Goal: Transaction & Acquisition: Subscribe to service/newsletter

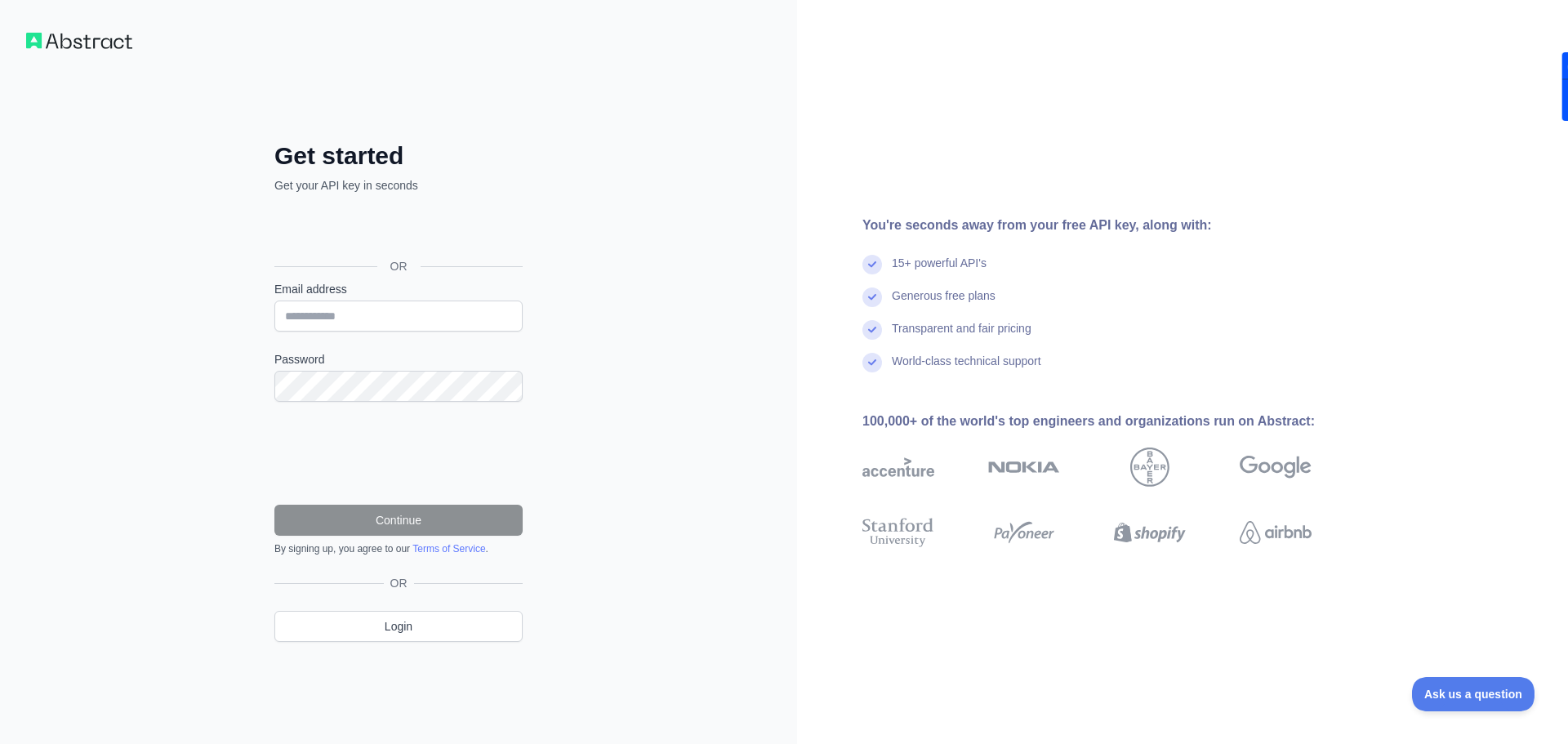
click at [310, 313] on input "Email address" at bounding box center [398, 316] width 248 height 31
type input "**********"
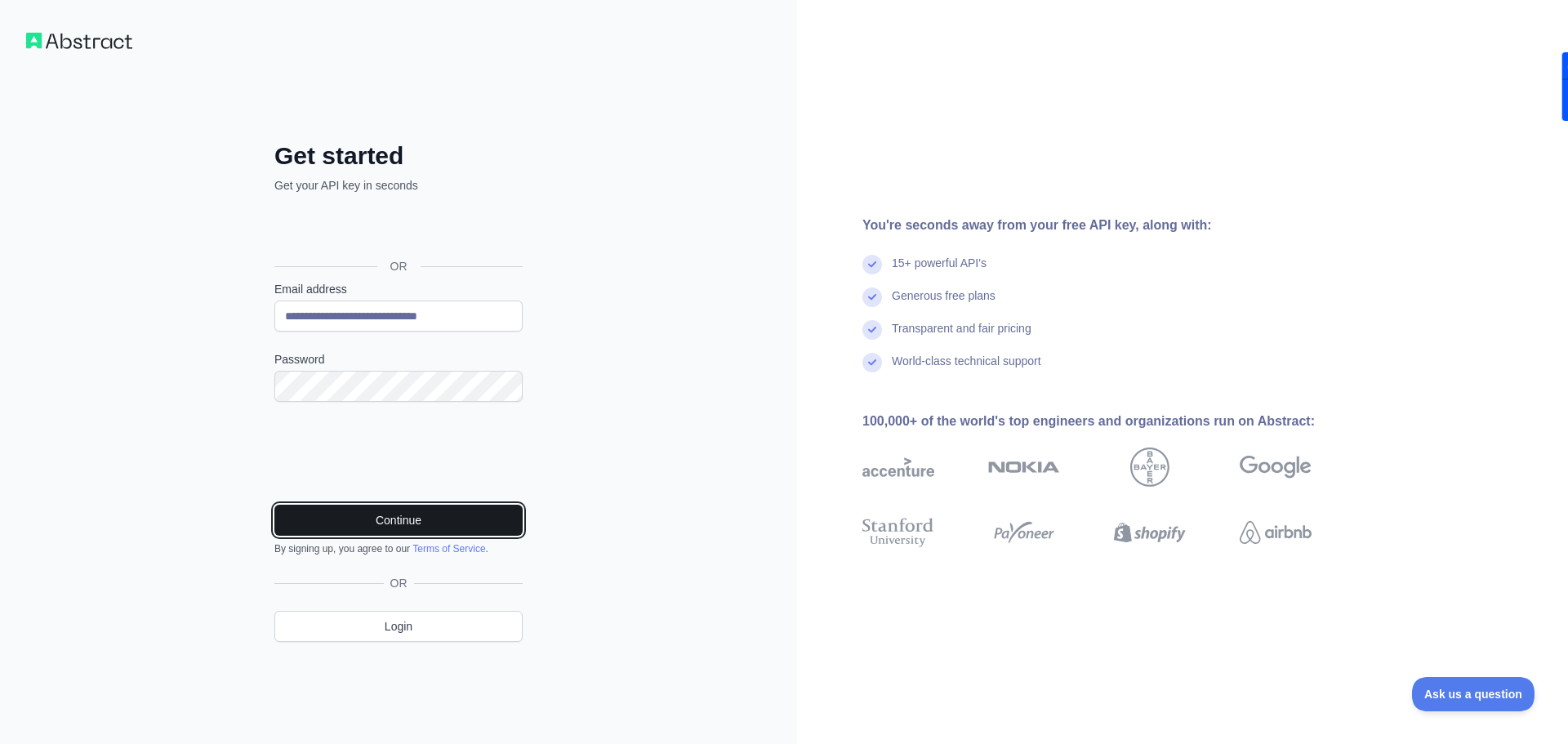
click at [395, 524] on button "Continue" at bounding box center [398, 520] width 248 height 31
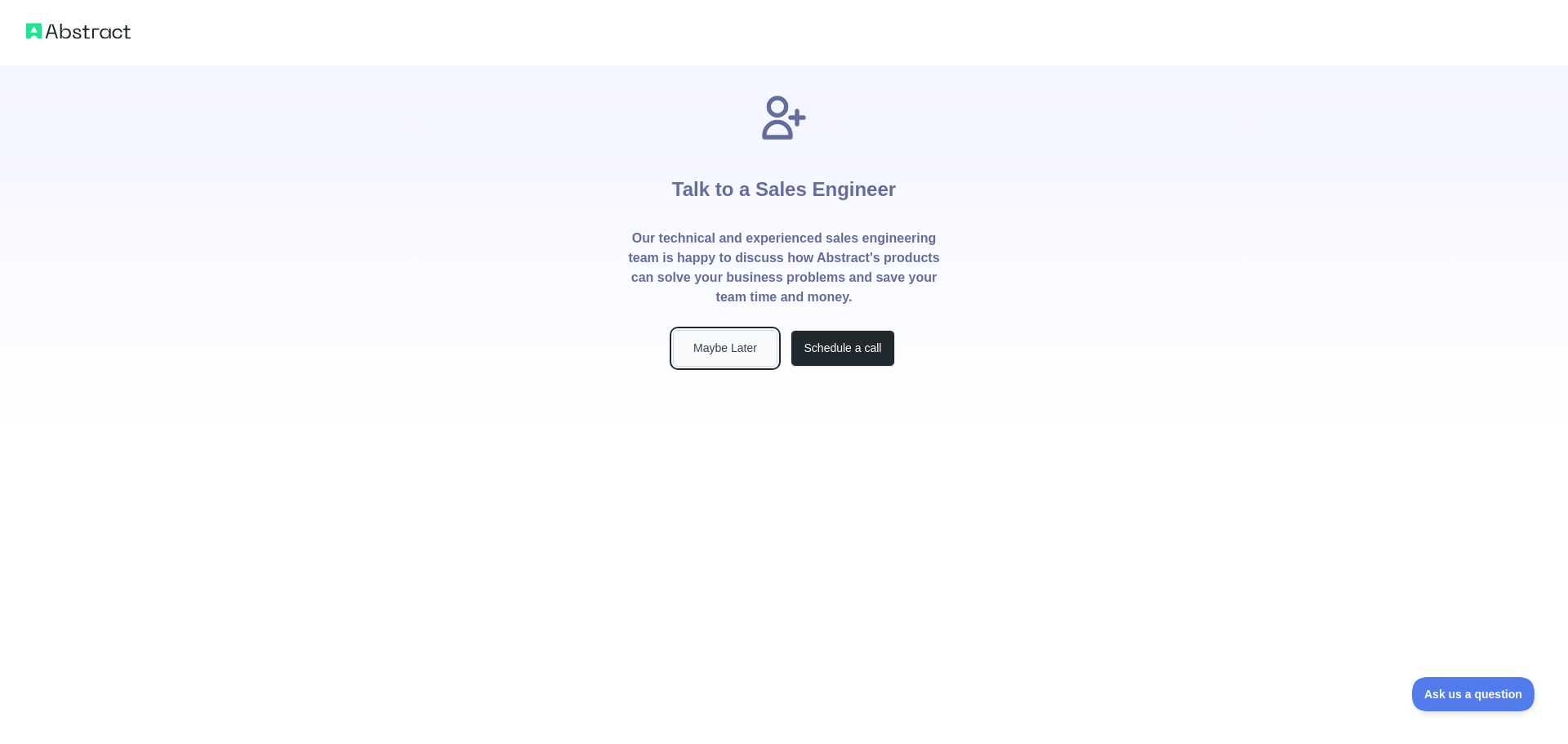
click at [730, 346] on button "Maybe Later" at bounding box center [725, 348] width 105 height 37
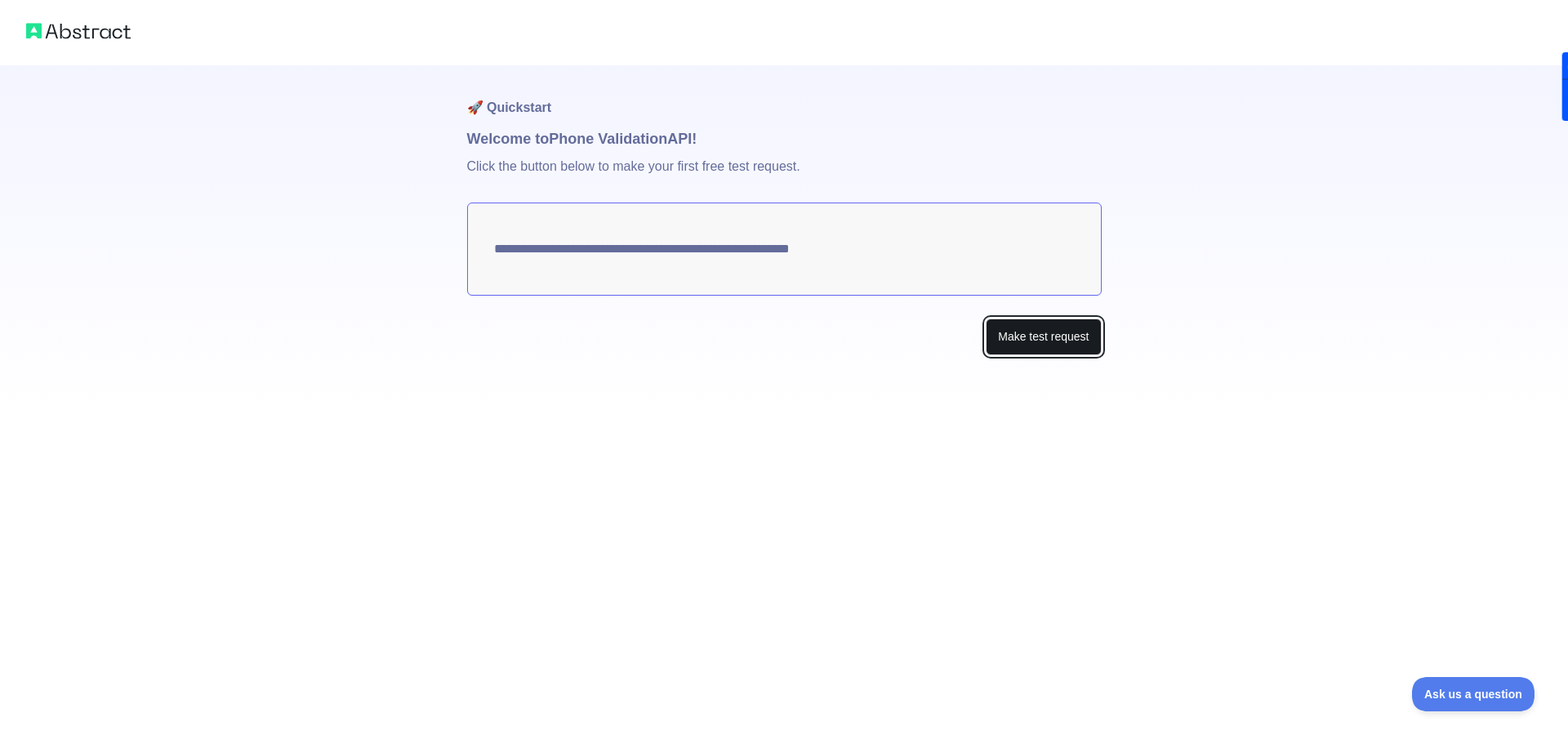
click at [1029, 342] on button "Make test request" at bounding box center [1043, 337] width 115 height 37
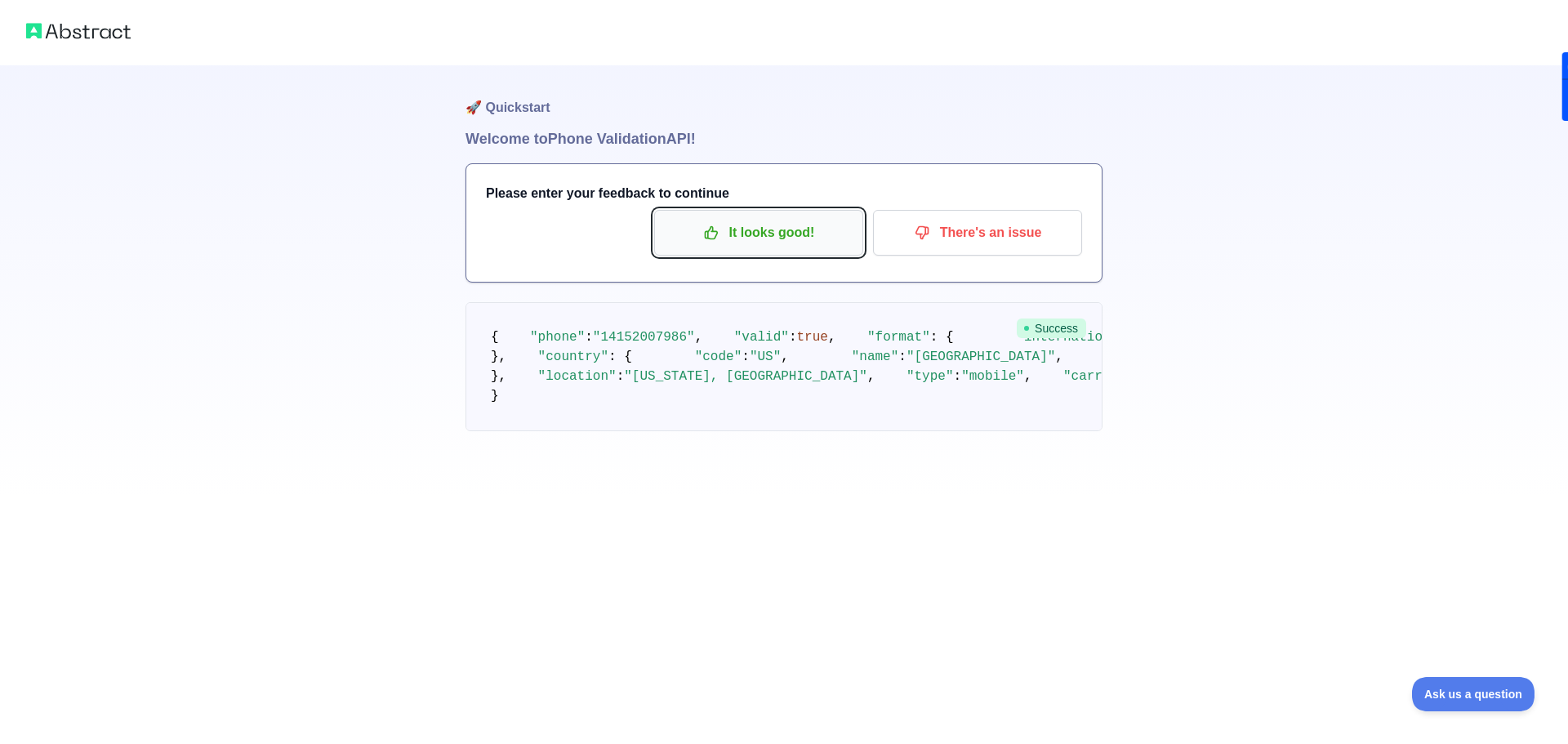
click at [785, 243] on p "It looks good!" at bounding box center [759, 233] width 185 height 28
